Goal: Transaction & Acquisition: Purchase product/service

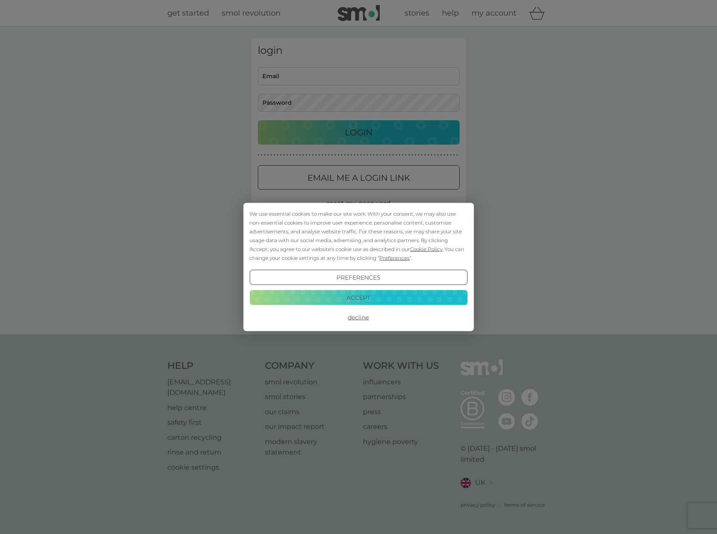
type input "neonkat@gmail.com"
click at [358, 295] on button "Accept" at bounding box center [358, 297] width 218 height 15
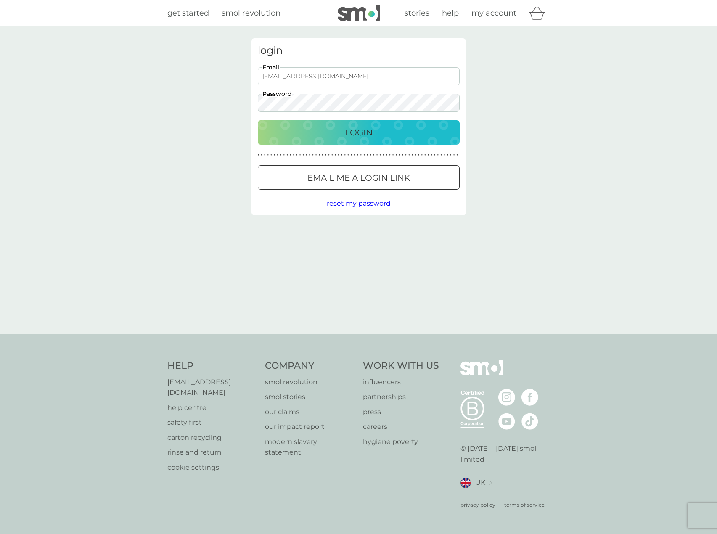
click at [371, 137] on p "Login" at bounding box center [359, 132] width 28 height 13
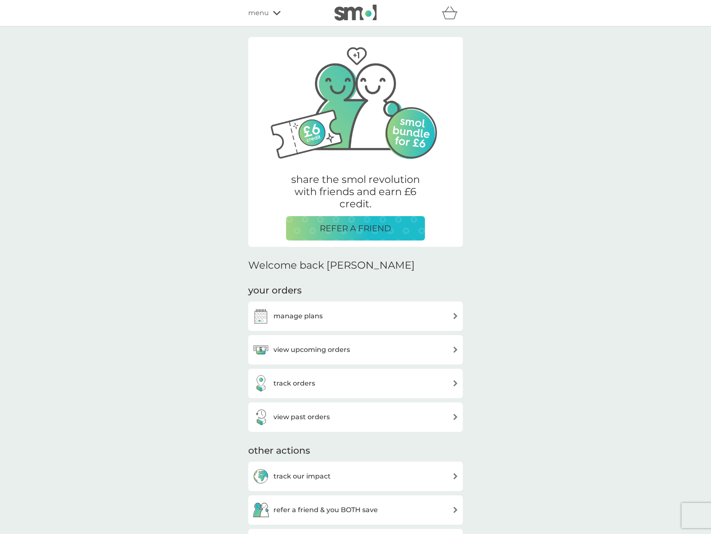
click at [365, 347] on div "view upcoming orders" at bounding box center [355, 350] width 206 height 17
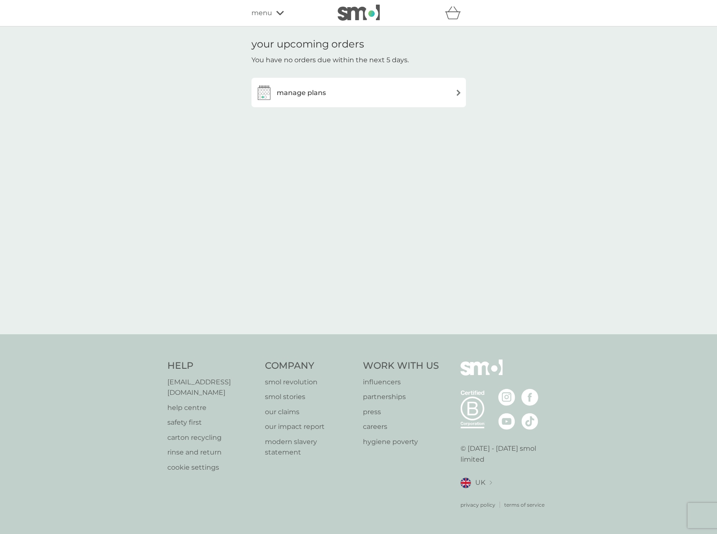
click at [395, 100] on div "manage plans" at bounding box center [359, 92] width 206 height 17
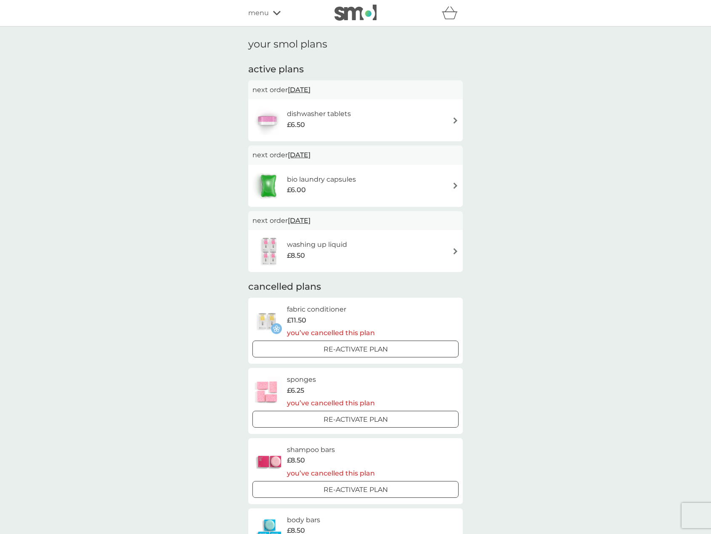
click at [356, 118] on div "dishwasher tablets £6.50" at bounding box center [323, 121] width 72 height 24
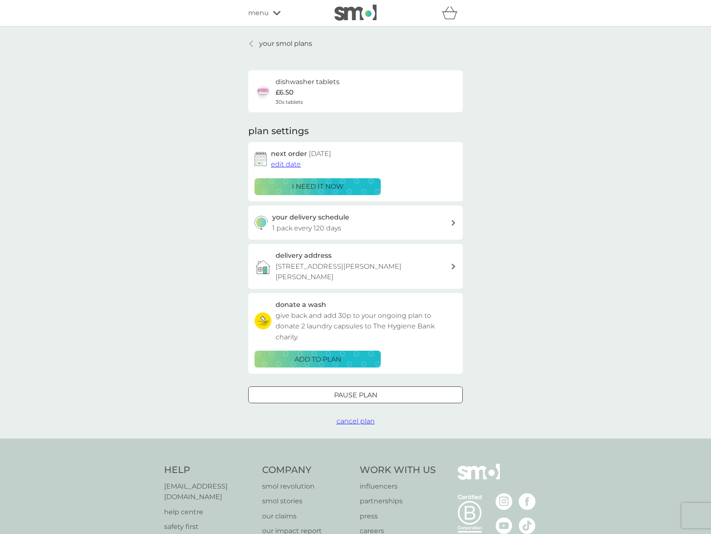
click at [291, 166] on span "edit date" at bounding box center [286, 164] width 30 height 8
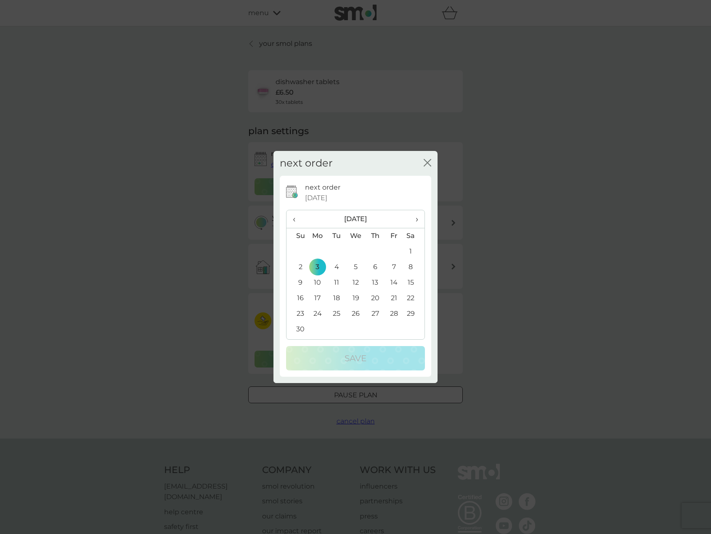
click at [293, 220] on span "‹" at bounding box center [297, 219] width 9 height 18
click at [374, 282] on td "16" at bounding box center [375, 283] width 19 height 16
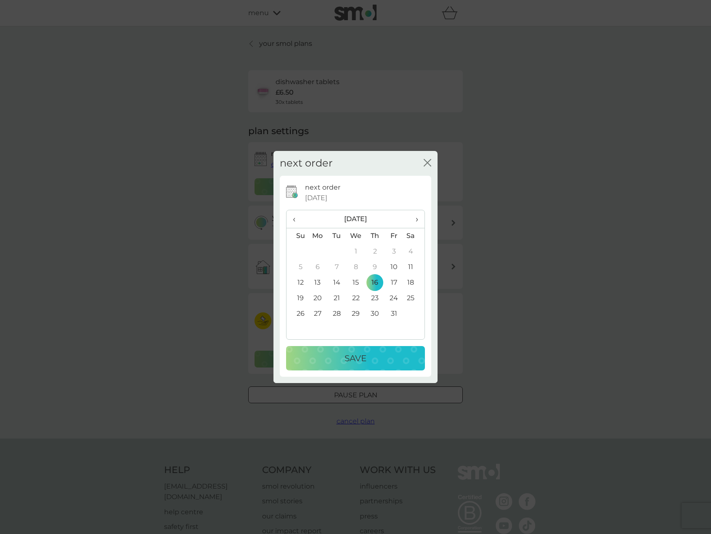
click at [376, 356] on div "Save" at bounding box center [355, 358] width 122 height 13
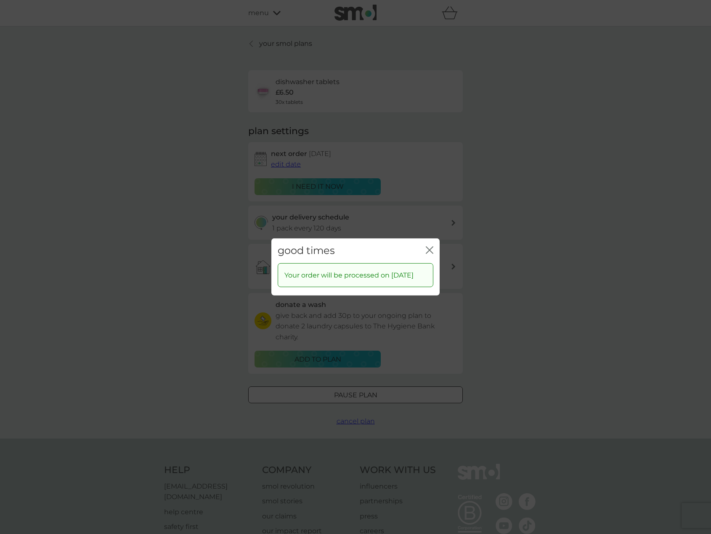
click at [429, 247] on icon "close" at bounding box center [427, 250] width 3 height 7
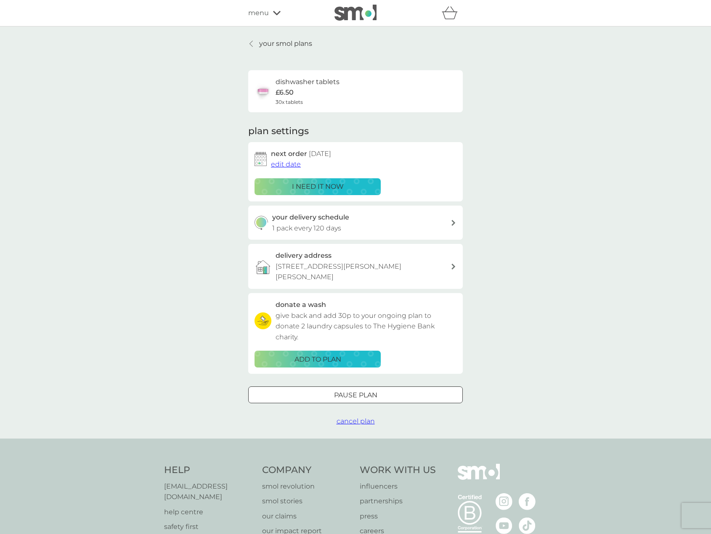
click at [272, 44] on p "your smol plans" at bounding box center [285, 43] width 53 height 11
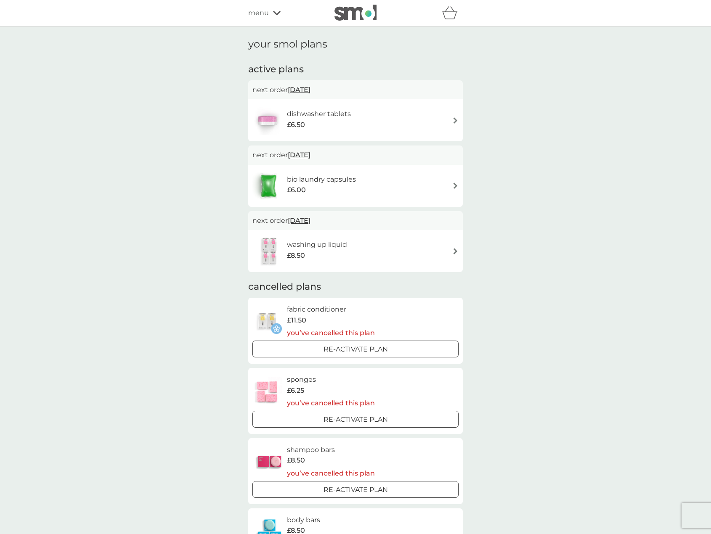
click at [365, 184] on div "bio laundry capsules £6.00" at bounding box center [355, 185] width 206 height 29
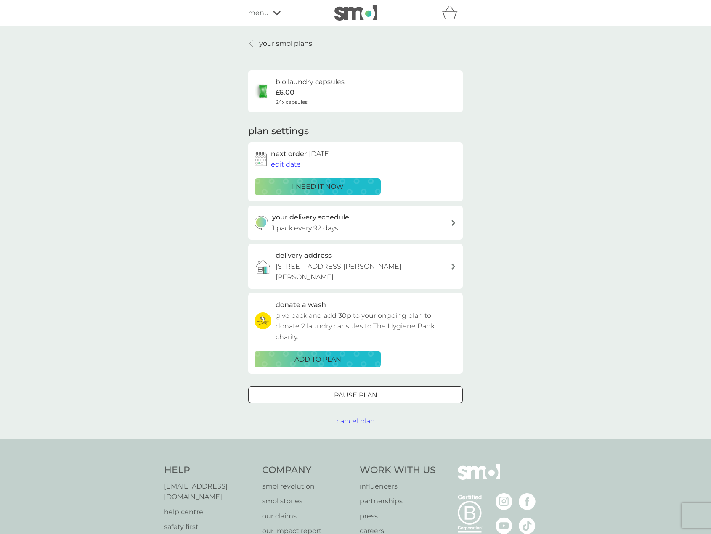
click at [287, 164] on span "edit date" at bounding box center [286, 164] width 30 height 8
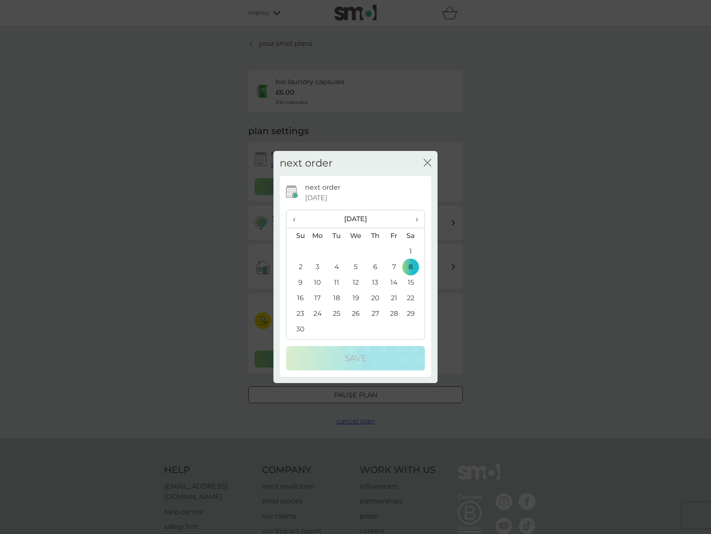
click at [416, 219] on span "›" at bounding box center [414, 219] width 8 height 18
click at [374, 249] on td "1" at bounding box center [375, 252] width 19 height 16
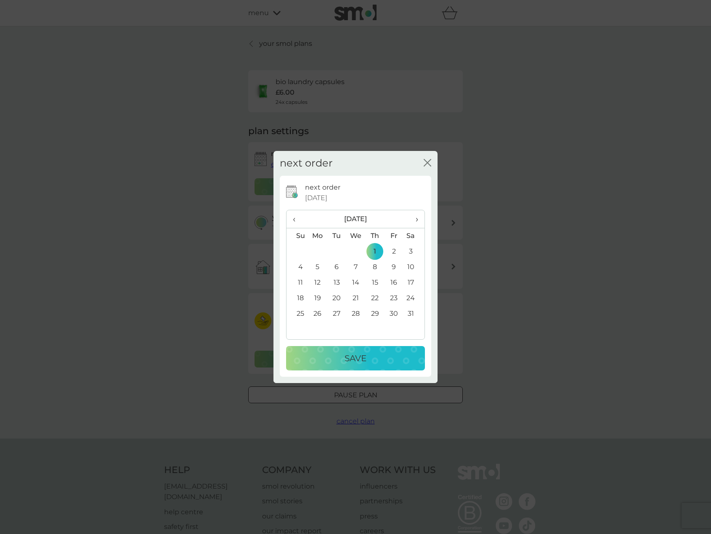
click at [340, 355] on div "Save" at bounding box center [355, 358] width 122 height 13
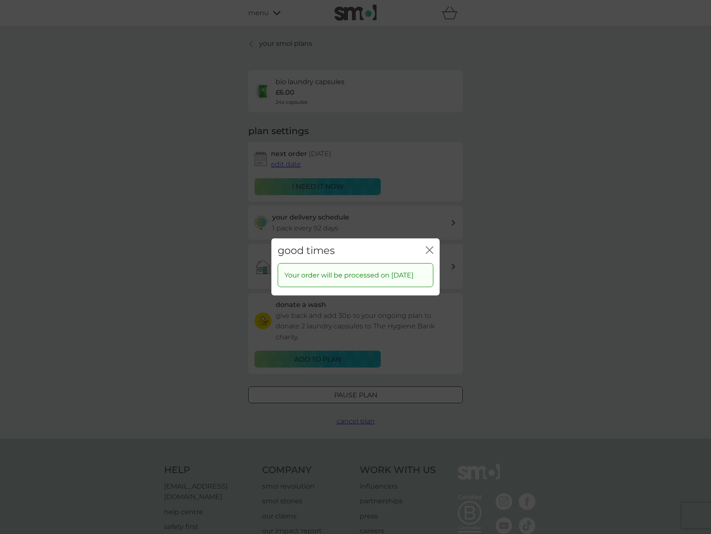
click at [429, 251] on icon "close" at bounding box center [430, 250] width 8 height 8
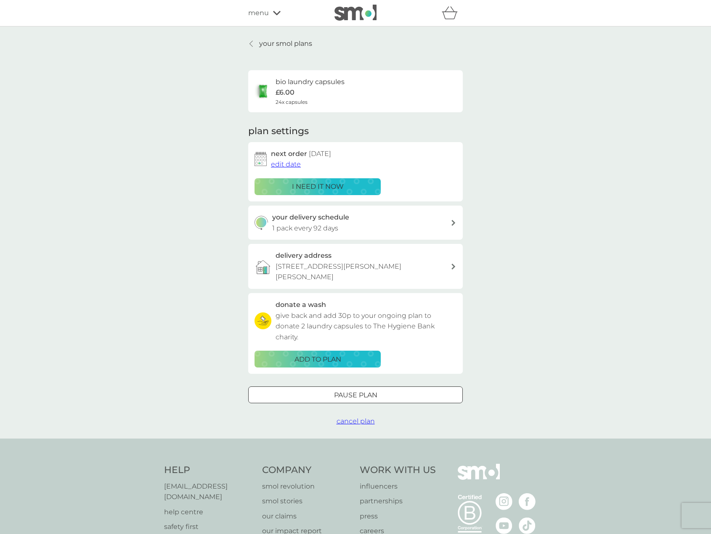
click at [252, 43] on icon at bounding box center [250, 43] width 3 height 7
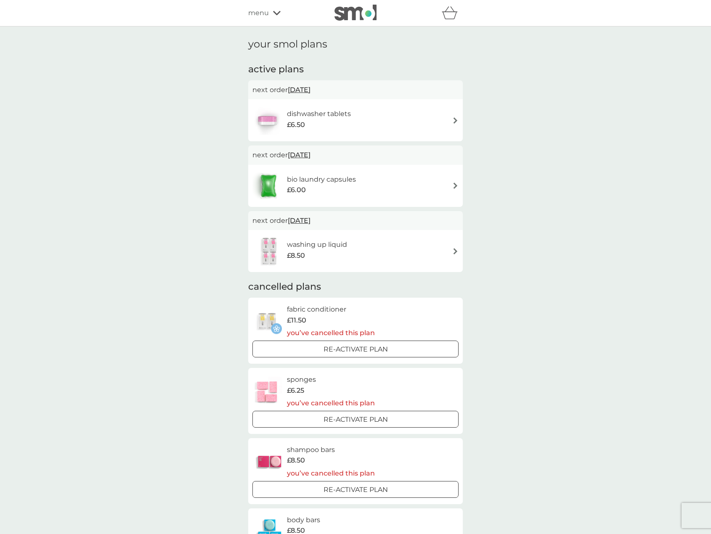
click at [275, 15] on icon at bounding box center [277, 13] width 8 height 5
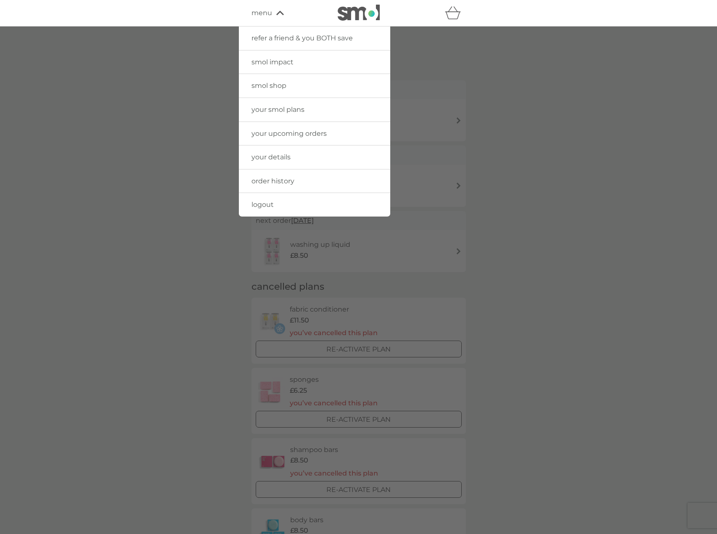
click at [268, 85] on span "smol shop" at bounding box center [269, 86] width 35 height 8
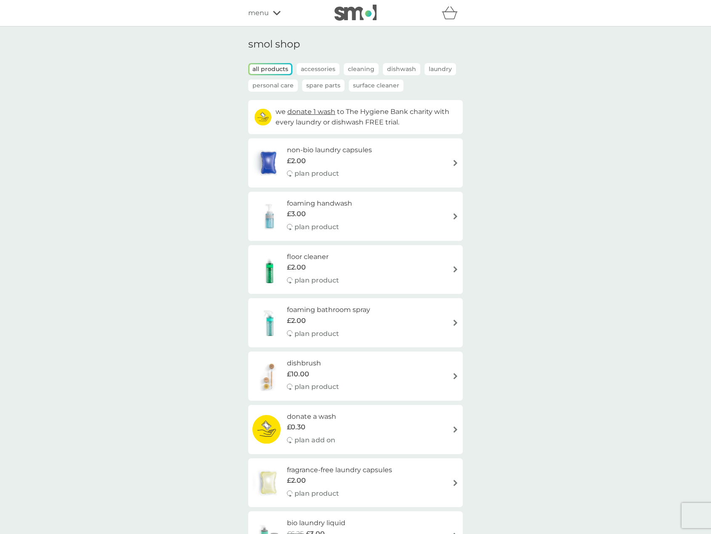
click at [346, 374] on div "dishbrush £10.00 plan product" at bounding box center [317, 376] width 61 height 37
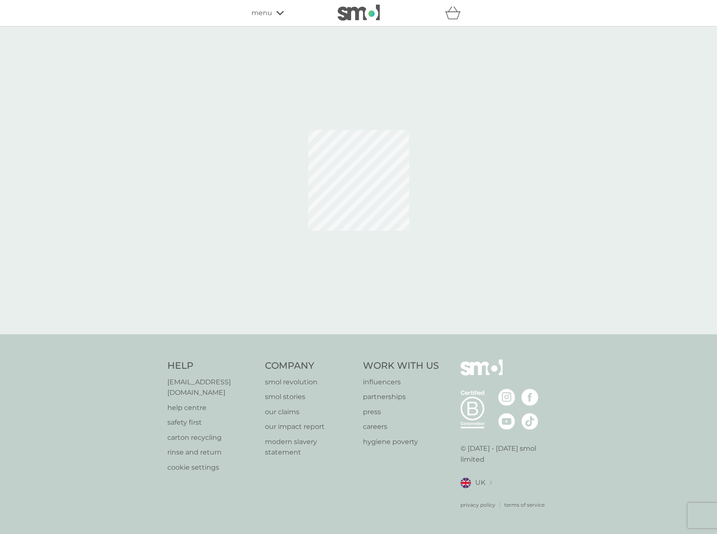
select select "245"
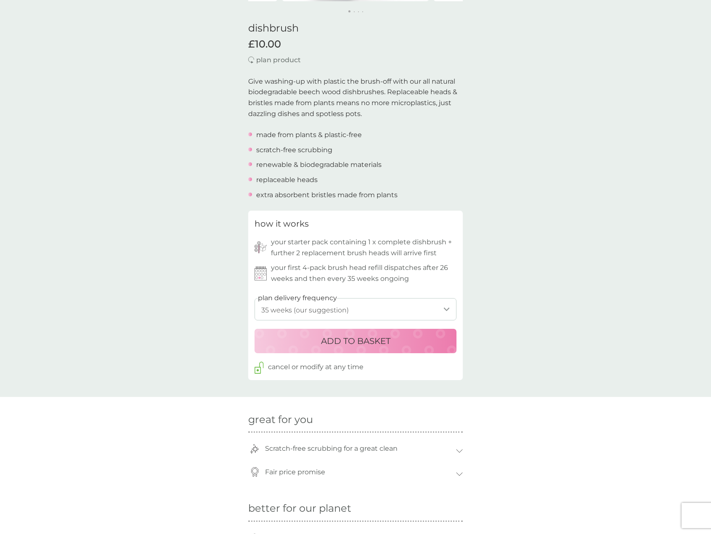
scroll to position [252, 0]
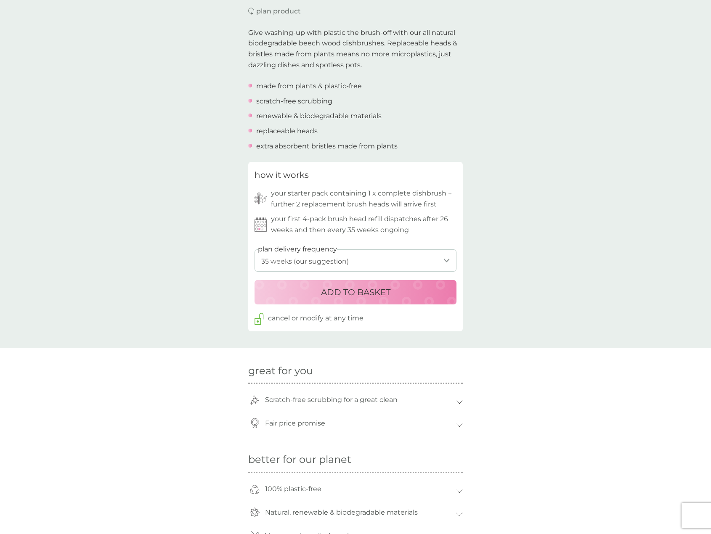
click at [370, 293] on p "ADD TO BASKET" at bounding box center [355, 292] width 69 height 13
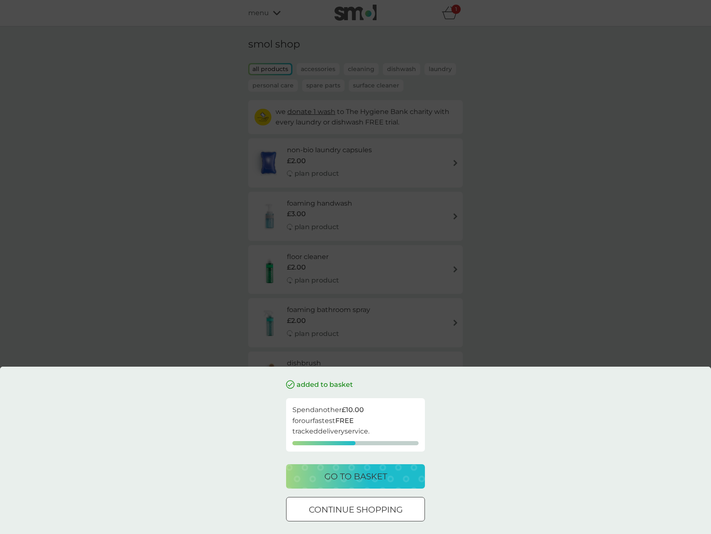
click at [365, 513] on div at bounding box center [355, 510] width 30 height 9
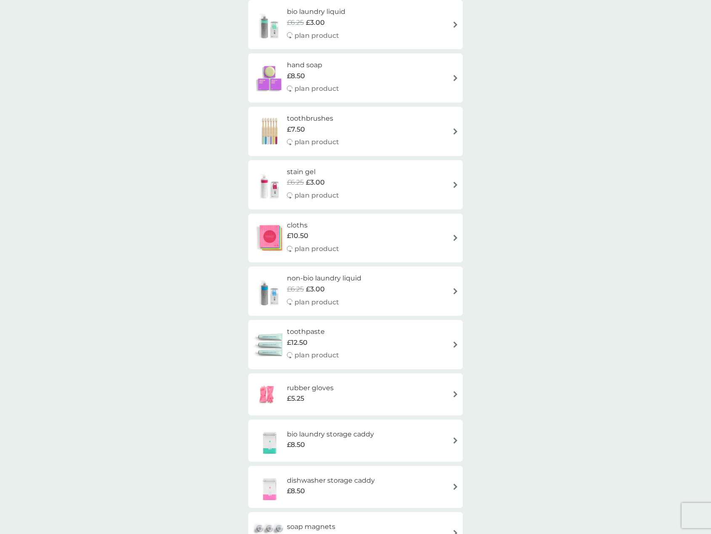
scroll to position [547, 0]
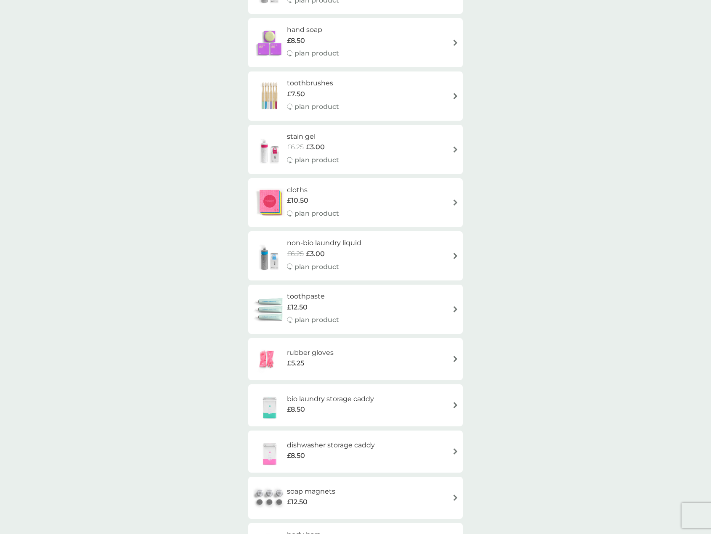
click at [376, 154] on div "stain gel £6.25 £3.00 plan product" at bounding box center [355, 149] width 206 height 37
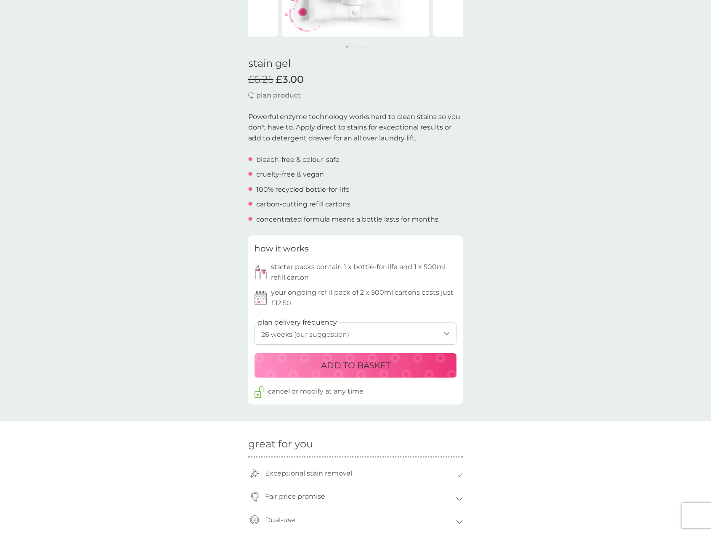
scroll to position [210, 0]
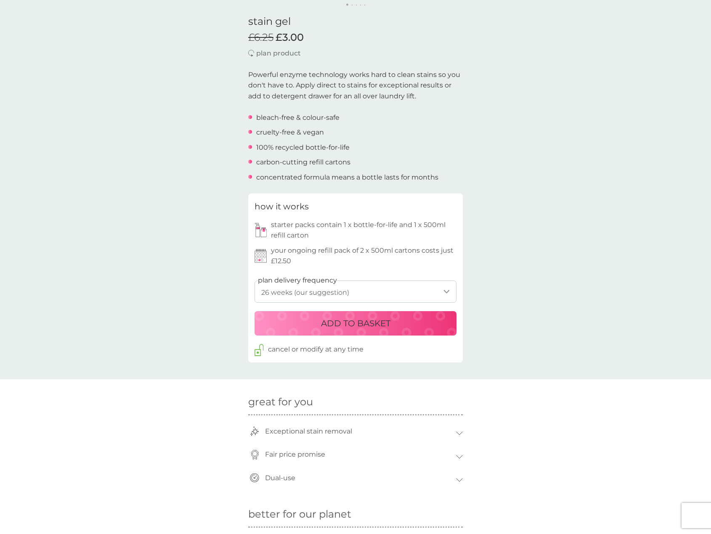
click at [446, 291] on select "1 week 2 weeks 3 weeks 4 weeks 5 weeks 6 weeks 7 weeks 8 weeks 9 weeks 10 weeks…" at bounding box center [355, 292] width 202 height 22
select select "196"
click at [254, 281] on select "1 week 2 weeks 3 weeks 4 weeks 5 weeks 6 weeks 7 weeks 8 weeks 9 weeks 10 weeks…" at bounding box center [355, 292] width 202 height 22
click at [367, 324] on p "ADD TO BASKET" at bounding box center [355, 323] width 69 height 13
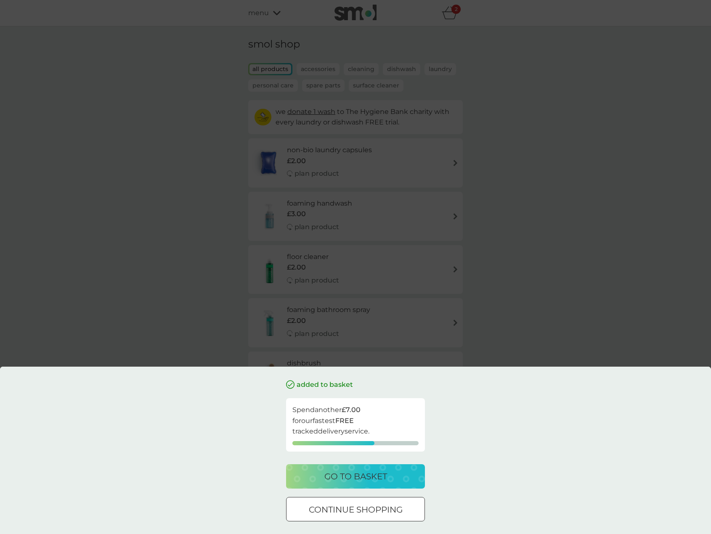
click at [353, 511] on div at bounding box center [355, 510] width 30 height 9
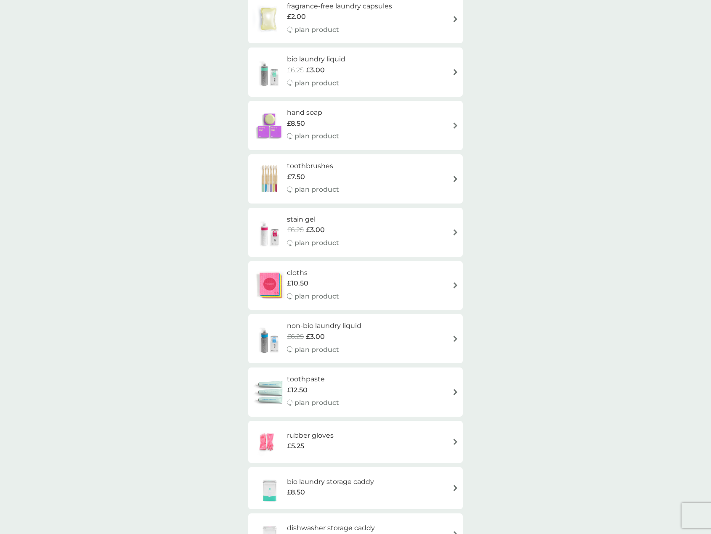
scroll to position [463, 0]
click at [311, 285] on div "£10.50" at bounding box center [313, 284] width 52 height 11
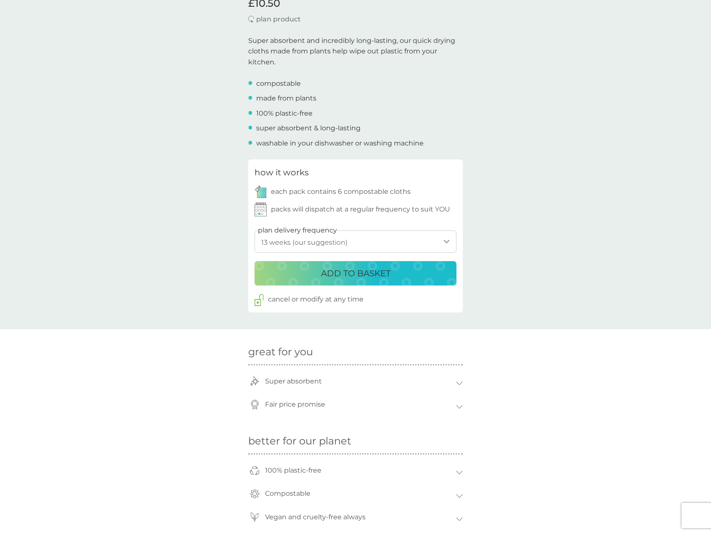
scroll to position [252, 0]
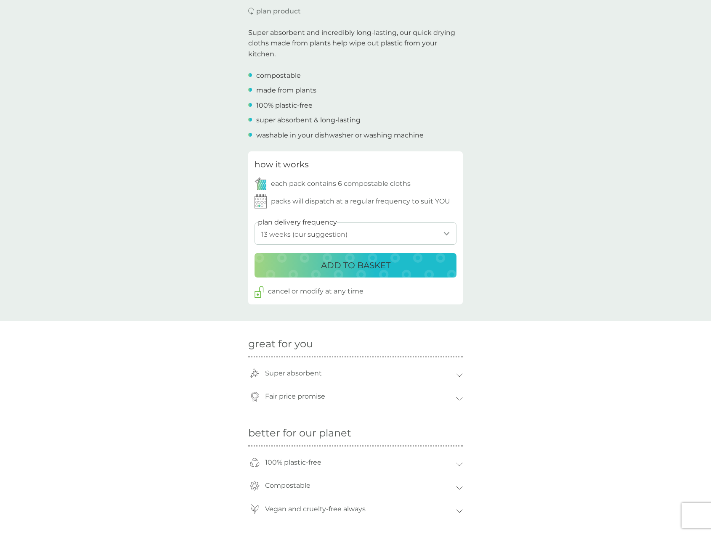
click at [446, 234] on select "1 week 2 weeks 3 weeks 4 weeks 5 weeks 6 weeks 7 weeks 8 weeks 9 weeks 10 weeks…" at bounding box center [355, 234] width 202 height 22
select select "182"
click at [254, 223] on select "1 week 2 weeks 3 weeks 4 weeks 5 weeks 6 weeks 7 weeks 8 weeks 9 weeks 10 weeks…" at bounding box center [355, 234] width 202 height 22
click at [374, 265] on p "ADD TO BASKET" at bounding box center [355, 265] width 69 height 13
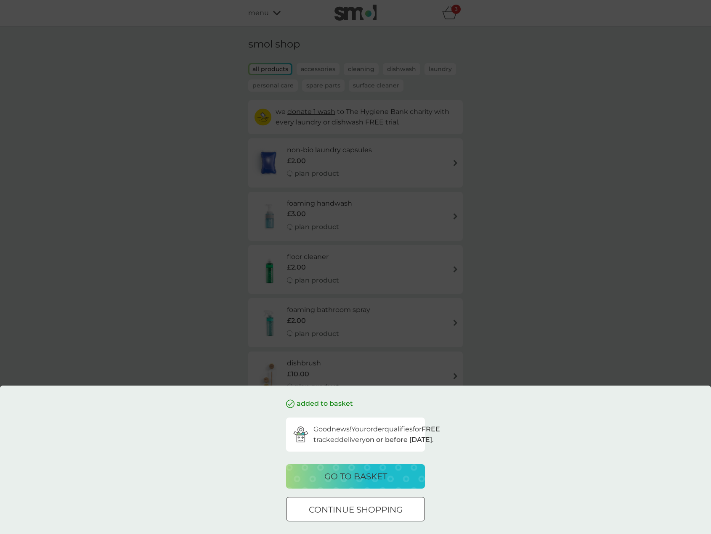
click at [357, 476] on p "go to basket" at bounding box center [355, 476] width 63 height 13
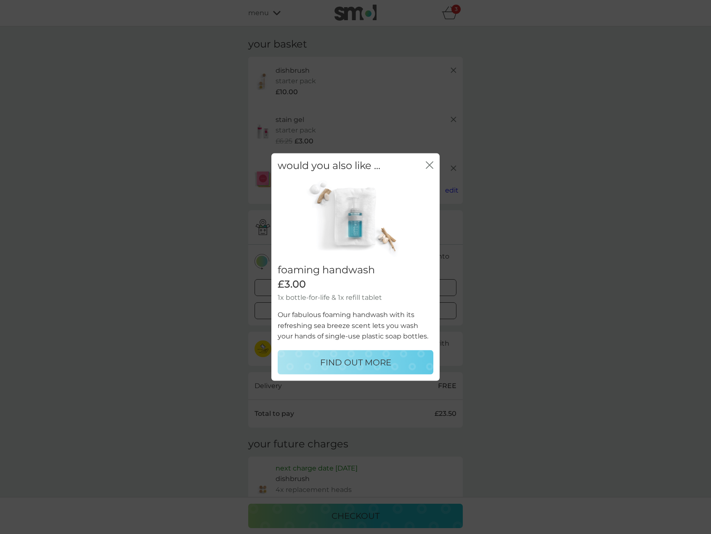
click at [429, 163] on icon "close" at bounding box center [430, 166] width 8 height 8
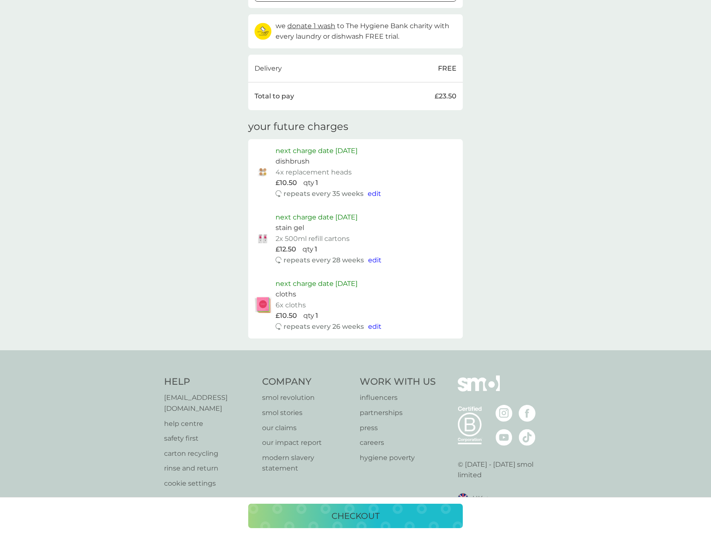
scroll to position [323, 0]
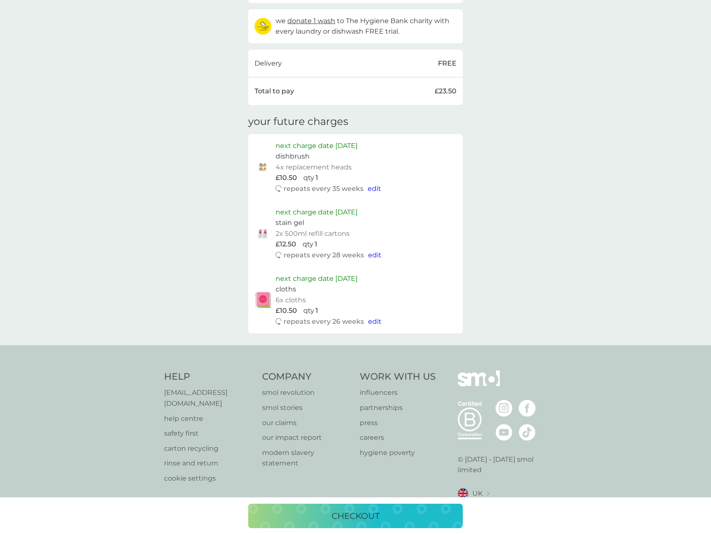
click at [364, 517] on p "checkout" at bounding box center [355, 515] width 48 height 13
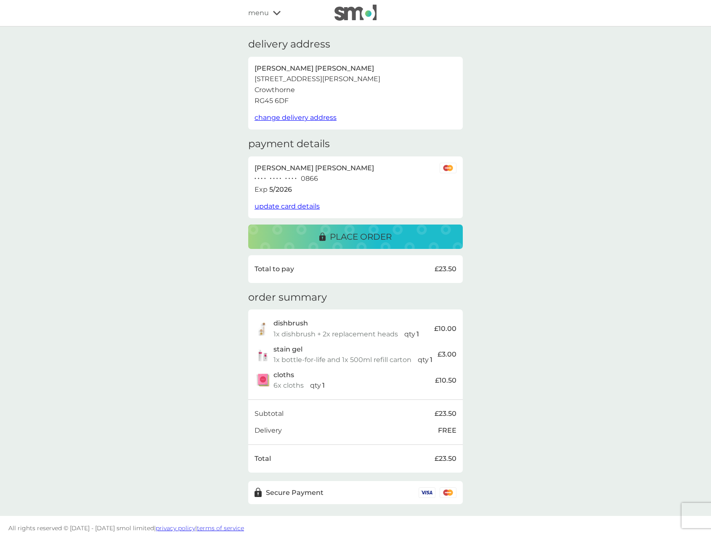
click at [381, 235] on p "place order" at bounding box center [361, 236] width 62 height 13
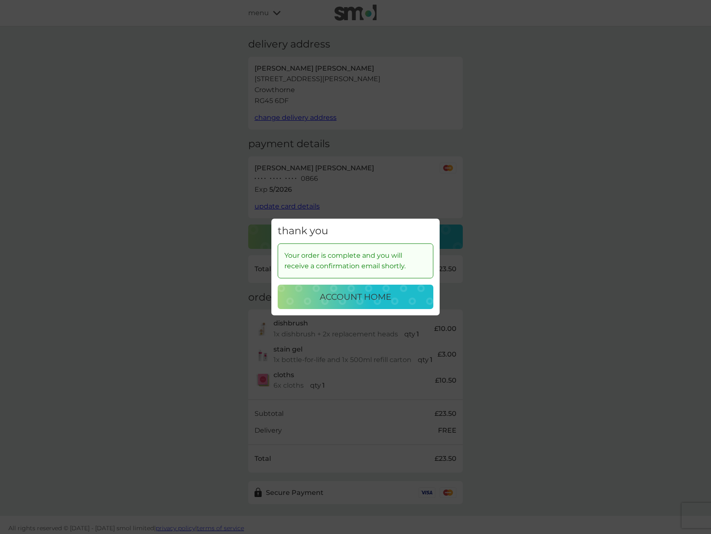
click at [335, 297] on p "account home" at bounding box center [356, 296] width 72 height 13
